Goal: Check status: Check status

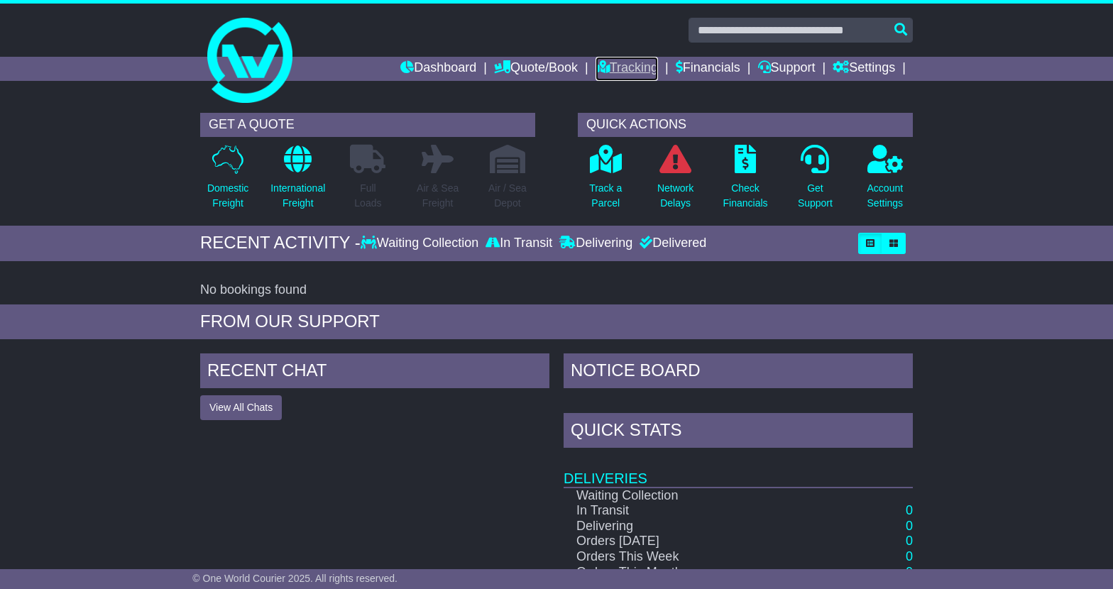
click at [630, 70] on link "Tracking" at bounding box center [627, 69] width 62 height 24
click at [604, 68] on link "Tracking" at bounding box center [627, 69] width 62 height 24
click at [626, 66] on link "Tracking" at bounding box center [627, 69] width 62 height 24
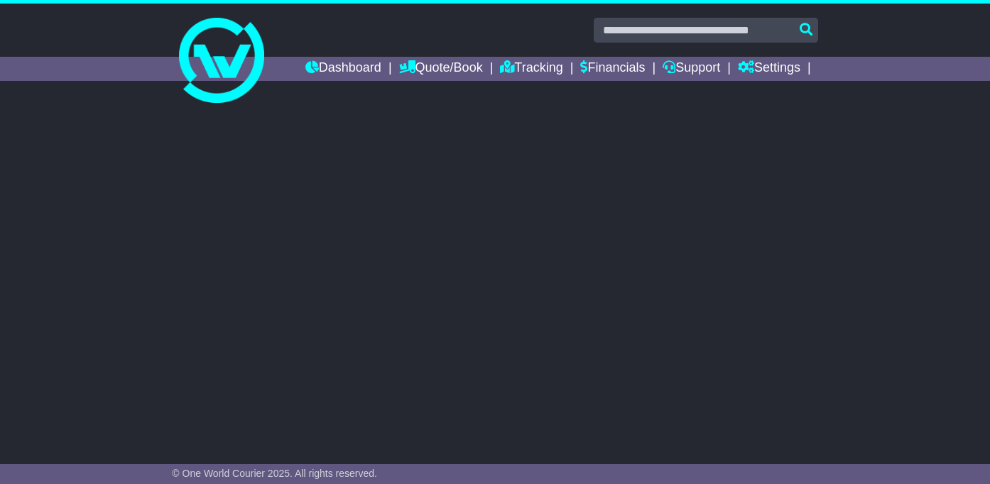
select select "**"
